Goal: Find specific page/section: Find specific page/section

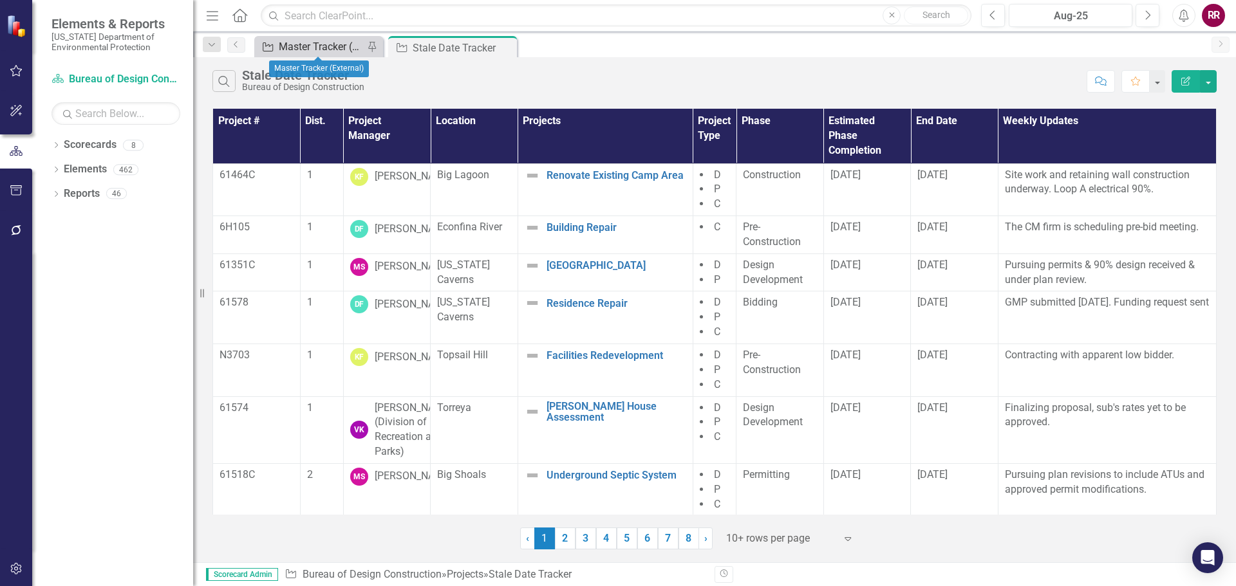
click at [281, 47] on div "Master Tracker (External)" at bounding box center [321, 47] width 85 height 16
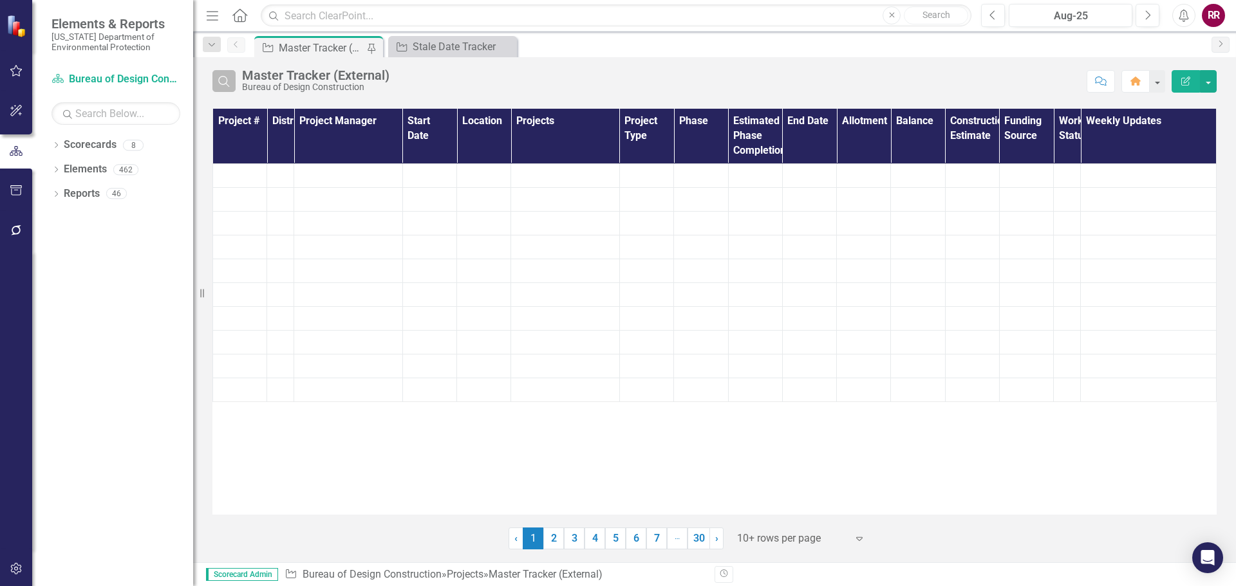
click at [229, 82] on icon "Search" at bounding box center [224, 81] width 14 height 12
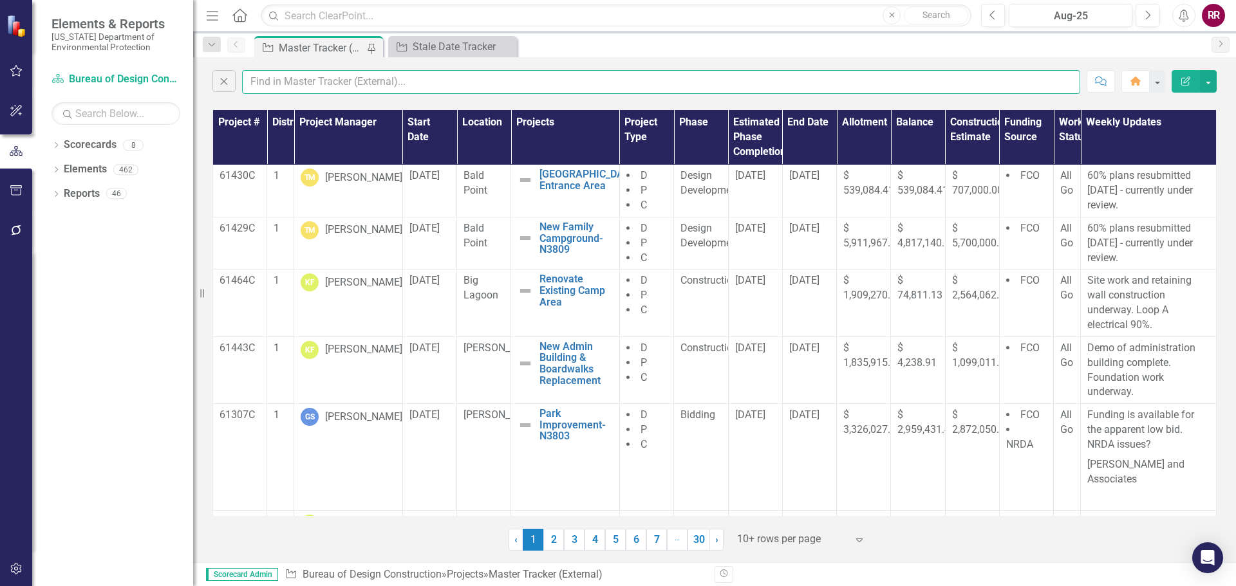
click at [277, 77] on input "text" at bounding box center [661, 82] width 838 height 24
type input "[PERSON_NAME]"
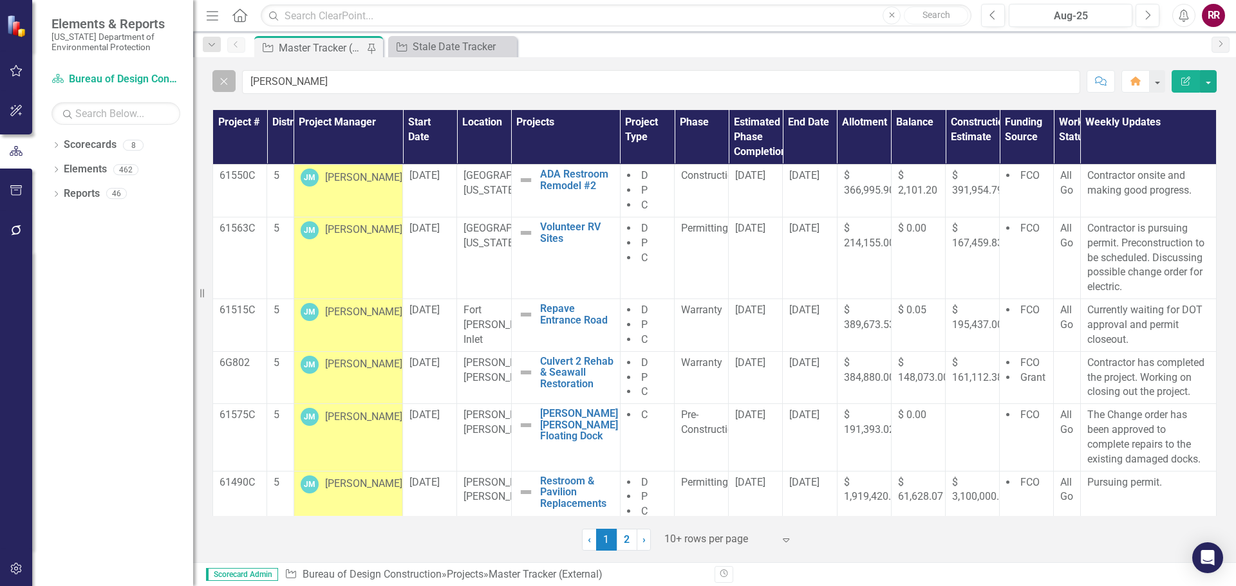
click at [223, 86] on icon "Close" at bounding box center [224, 81] width 14 height 12
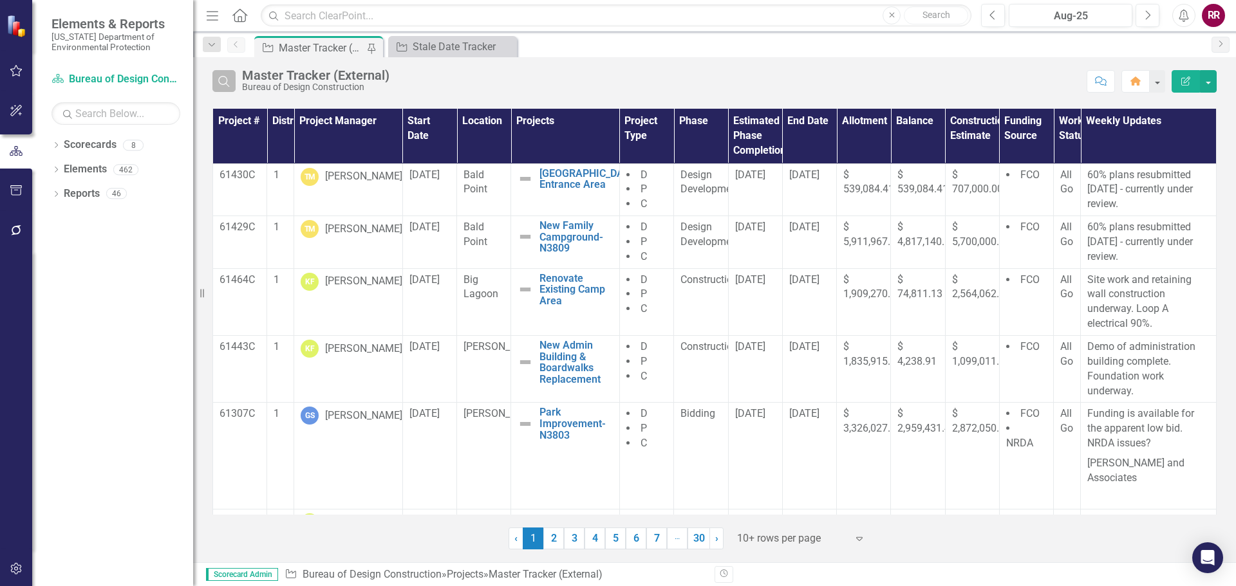
click at [220, 79] on icon "Search" at bounding box center [224, 81] width 14 height 12
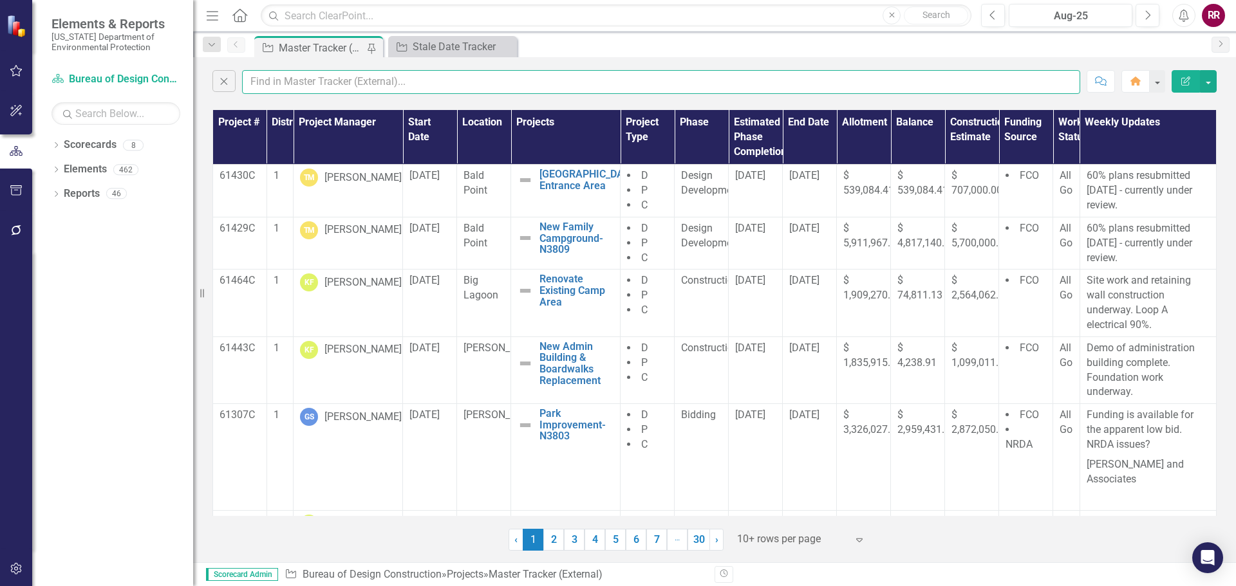
click at [270, 83] on input "text" at bounding box center [661, 82] width 838 height 24
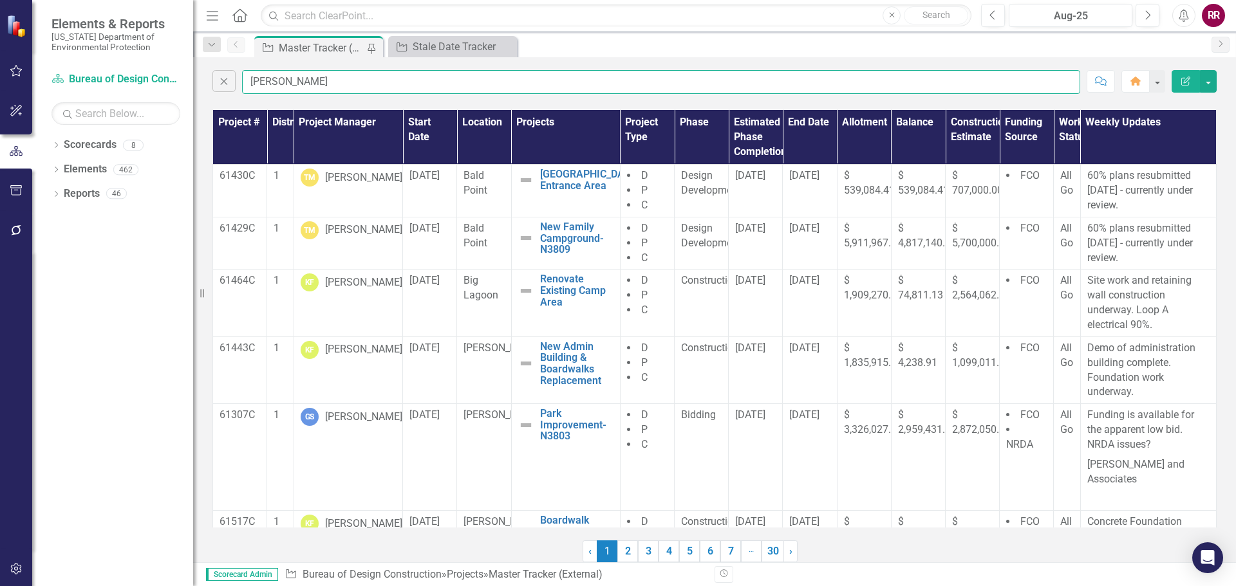
type input "[PERSON_NAME]"
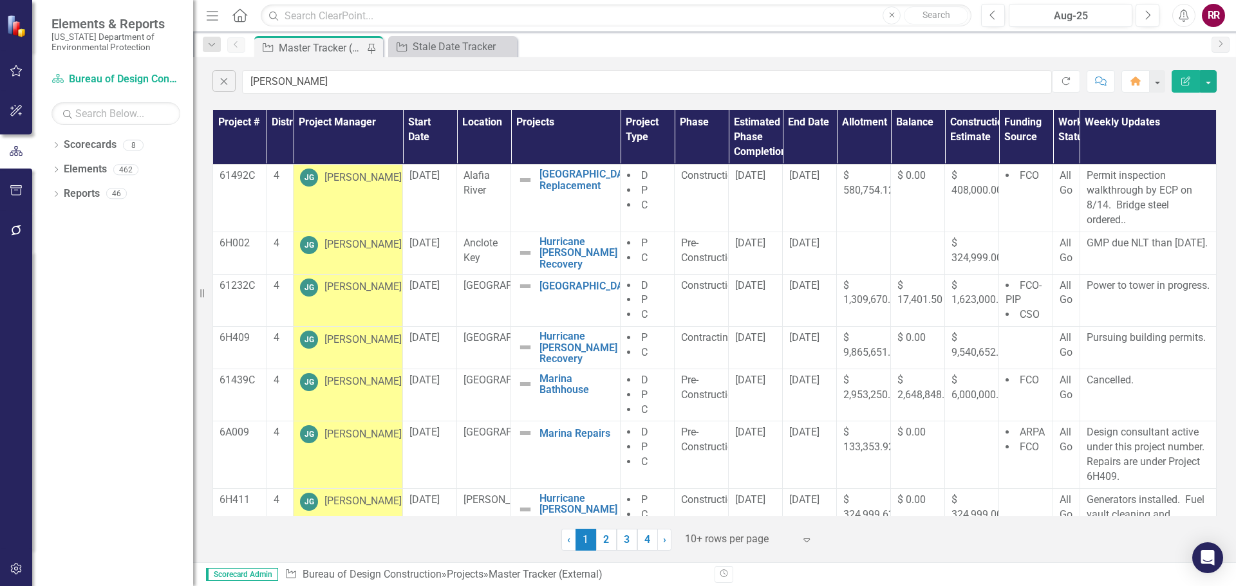
click at [722, 538] on div at bounding box center [739, 539] width 109 height 17
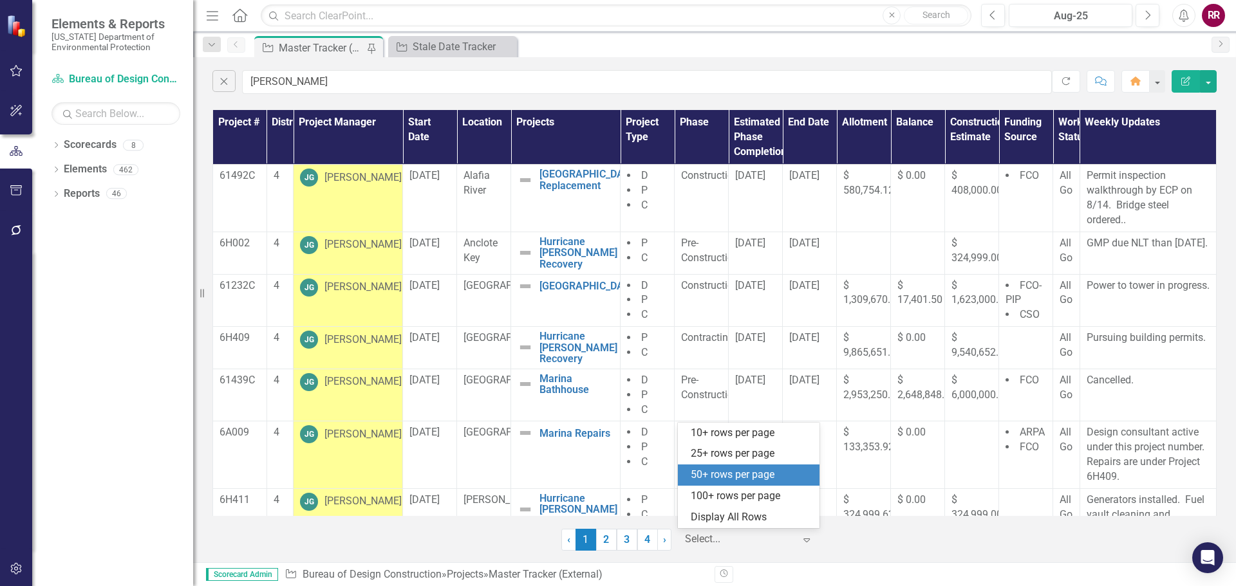
click at [730, 480] on div "50+ rows per page" at bounding box center [751, 475] width 121 height 15
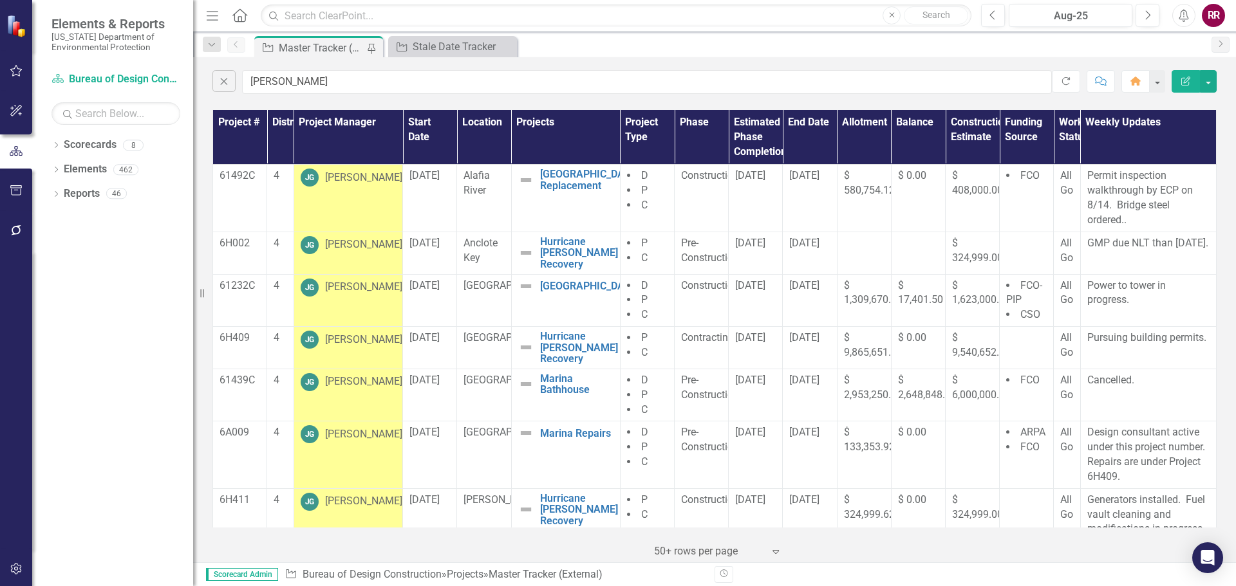
click at [774, 548] on icon "Expand" at bounding box center [775, 552] width 13 height 10
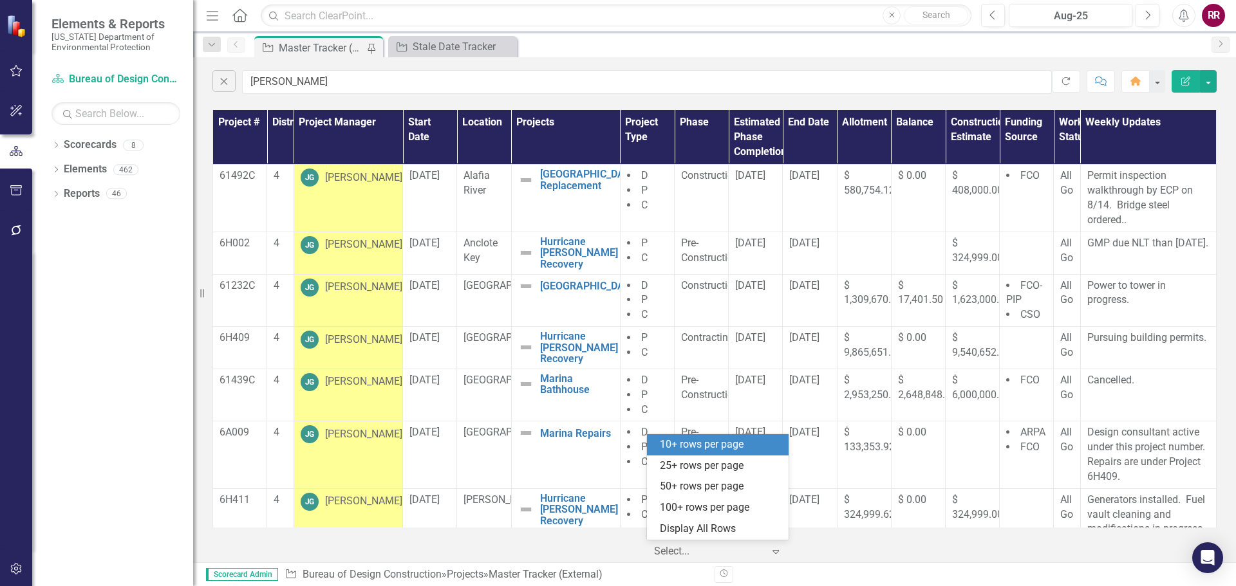
click at [705, 446] on div "10+ rows per page" at bounding box center [720, 445] width 121 height 15
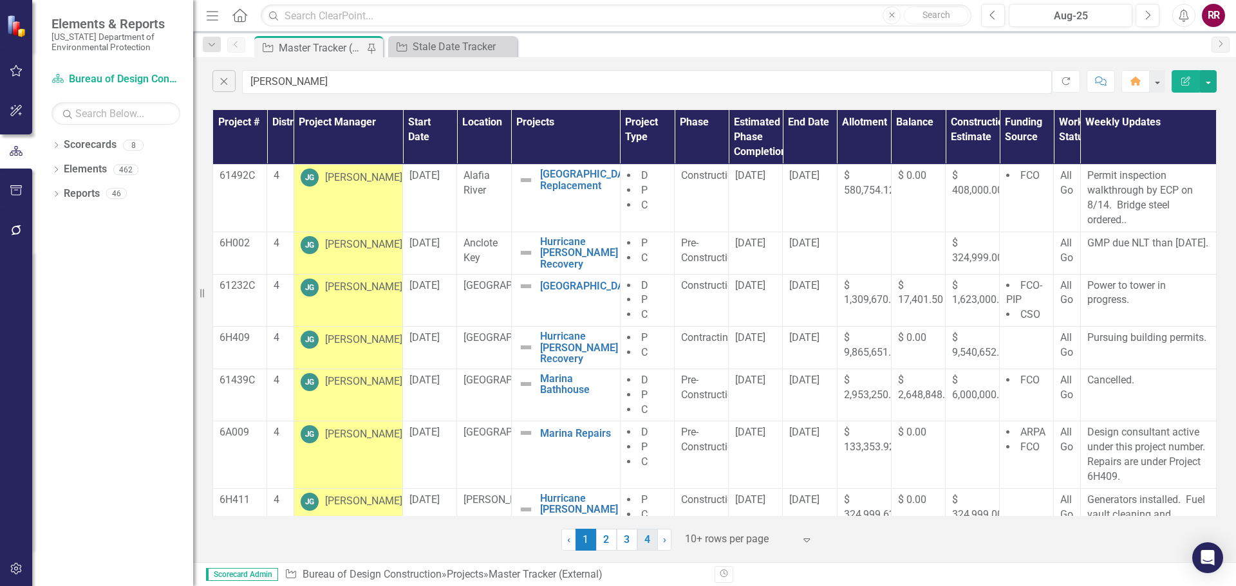
click at [650, 539] on link "4" at bounding box center [647, 540] width 21 height 22
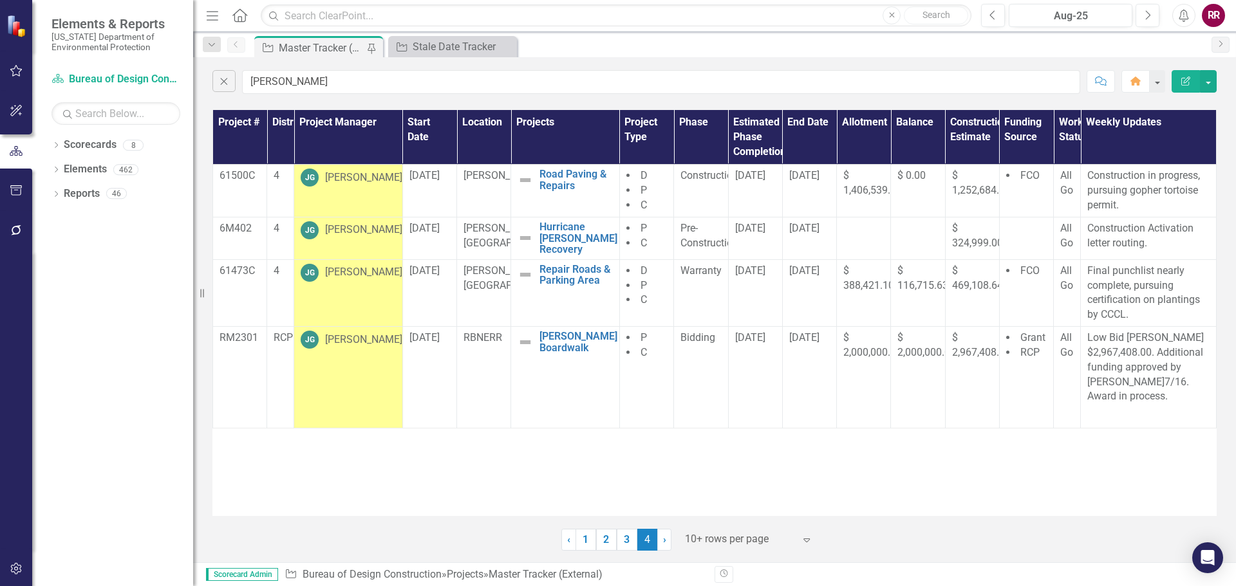
click at [729, 540] on div at bounding box center [739, 539] width 109 height 17
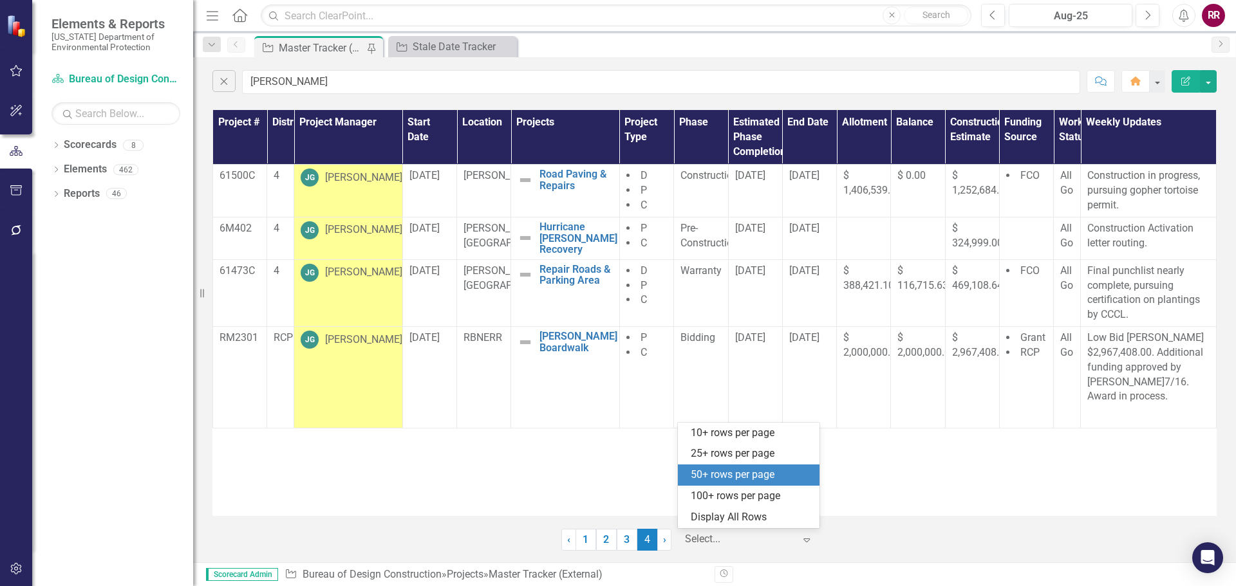
click at [735, 477] on div "50+ rows per page" at bounding box center [751, 475] width 121 height 15
